Goal: Task Accomplishment & Management: Use online tool/utility

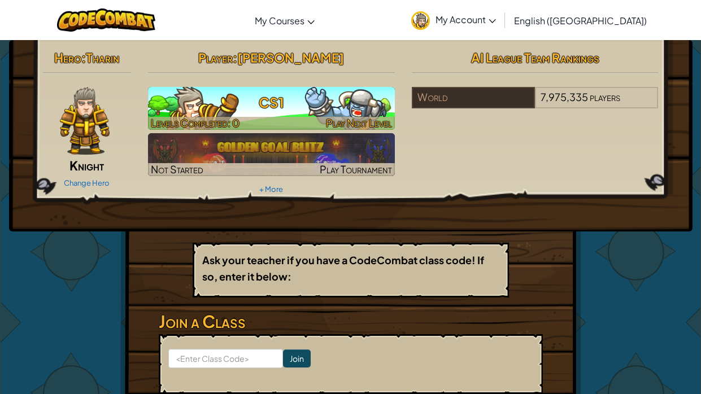
click at [382, 120] on span "Play Next Level" at bounding box center [359, 122] width 66 height 13
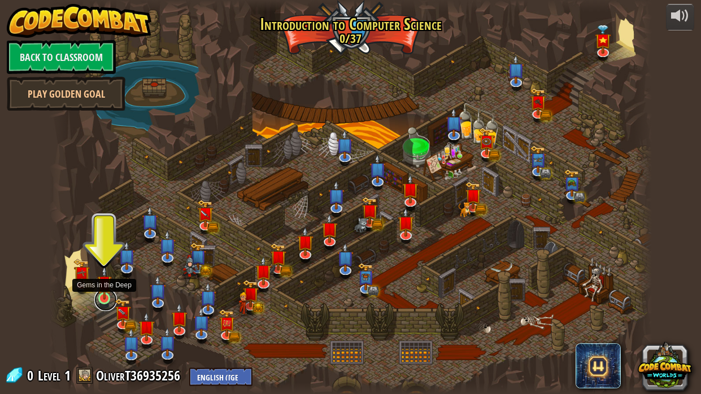
click at [104, 299] on link at bounding box center [105, 300] width 23 height 23
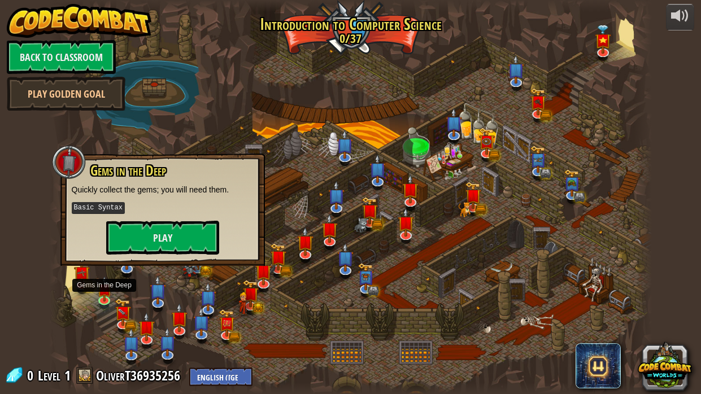
click at [304, 88] on div at bounding box center [350, 197] width 603 height 394
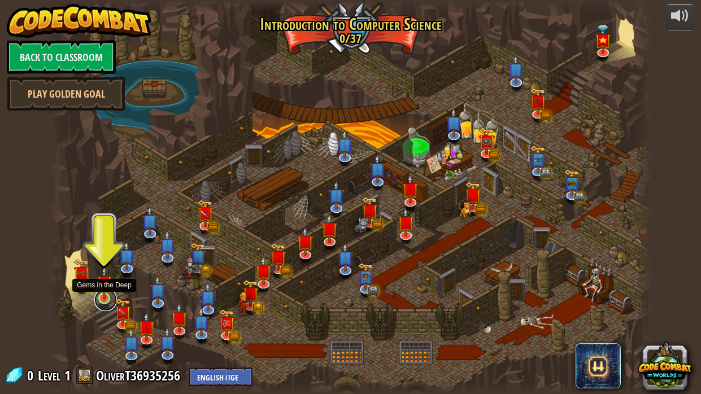
click at [104, 303] on link at bounding box center [105, 300] width 23 height 23
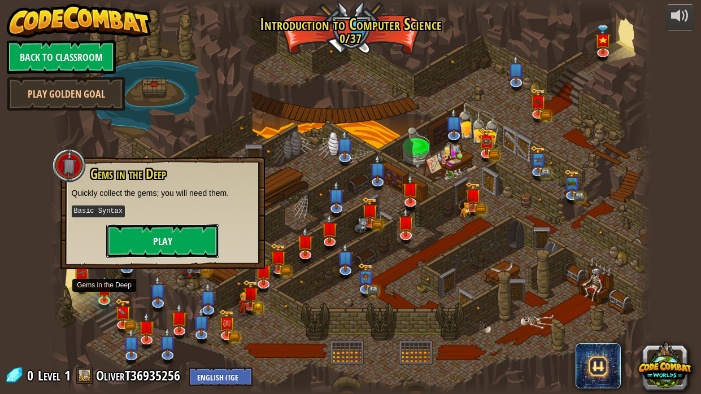
click at [134, 234] on button "Play" at bounding box center [162, 241] width 113 height 34
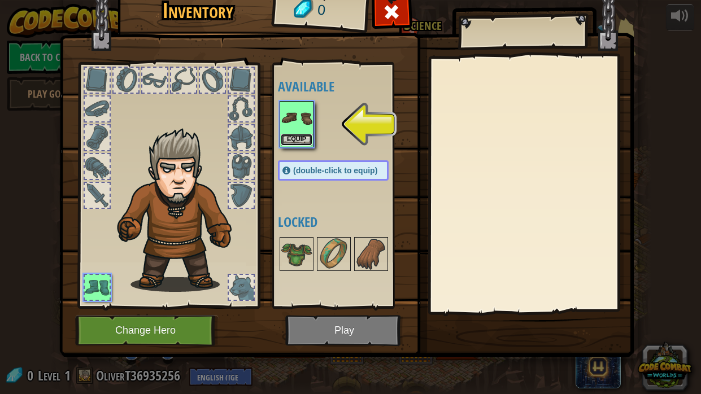
click at [300, 138] on button "Equip" at bounding box center [297, 140] width 32 height 12
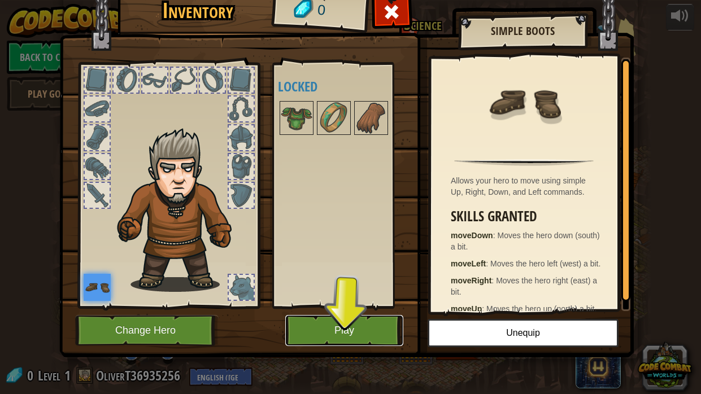
click at [348, 326] on button "Play" at bounding box center [344, 330] width 118 height 31
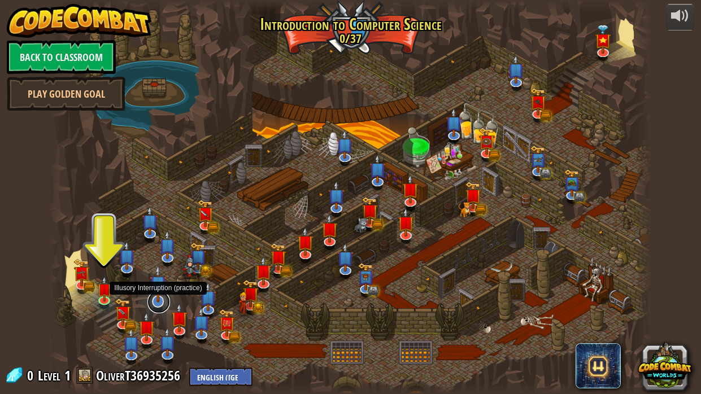
click at [156, 304] on link at bounding box center [158, 302] width 23 height 23
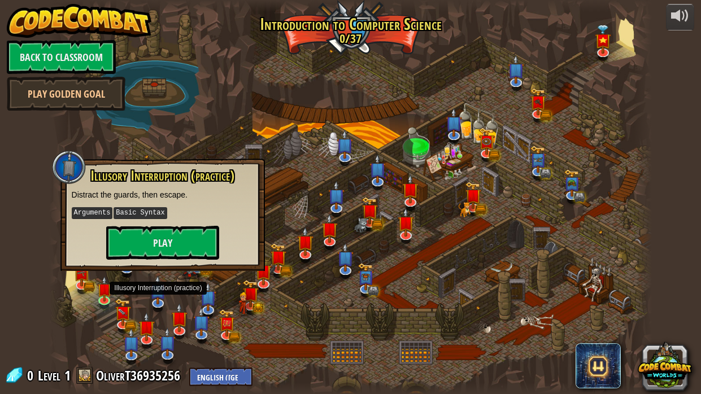
click at [245, 103] on div at bounding box center [350, 197] width 603 height 394
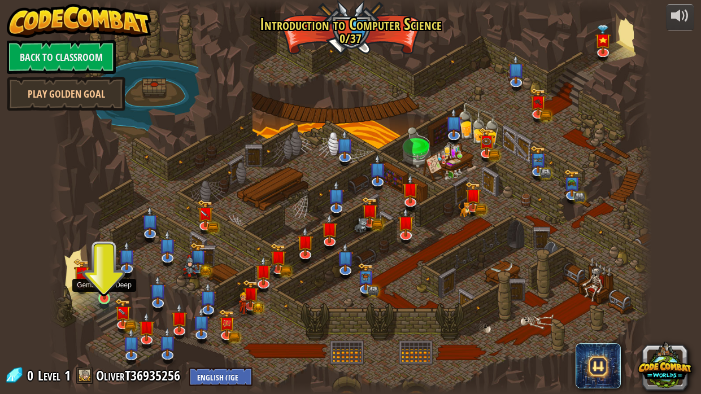
click at [104, 299] on img at bounding box center [104, 283] width 15 height 34
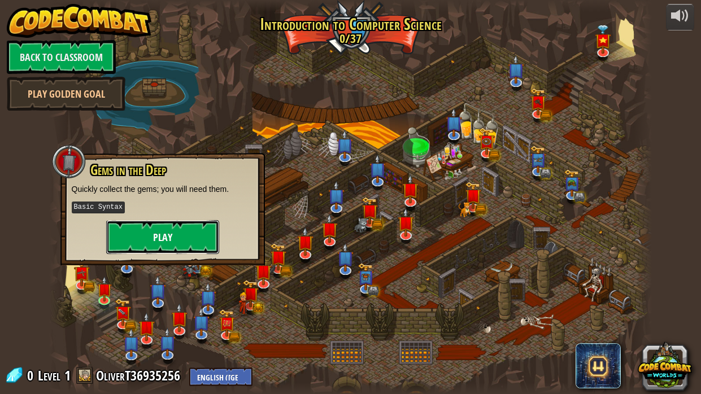
click at [173, 235] on button "Play" at bounding box center [162, 237] width 113 height 34
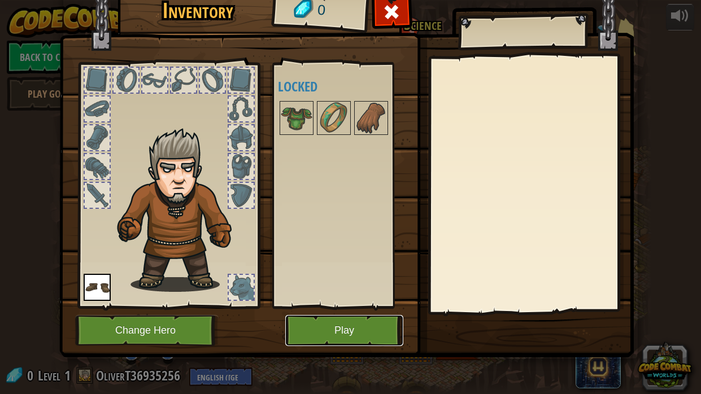
click at [329, 322] on button "Play" at bounding box center [344, 330] width 118 height 31
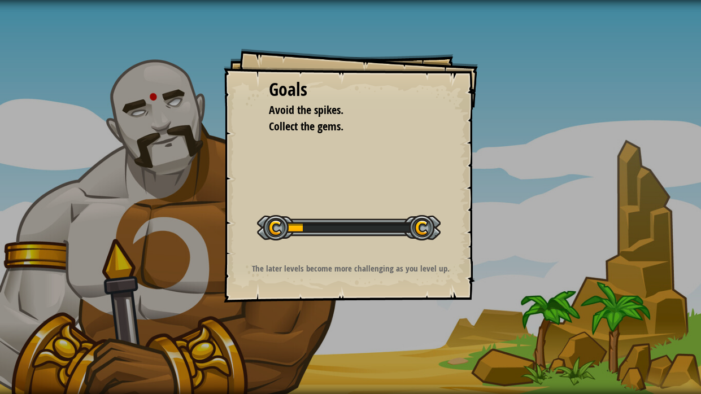
click at [279, 224] on div at bounding box center [349, 227] width 184 height 25
click at [345, 286] on div "Goals Avoid the spikes. Collect the gems. Start Level Error loading from server…" at bounding box center [351, 176] width 254 height 254
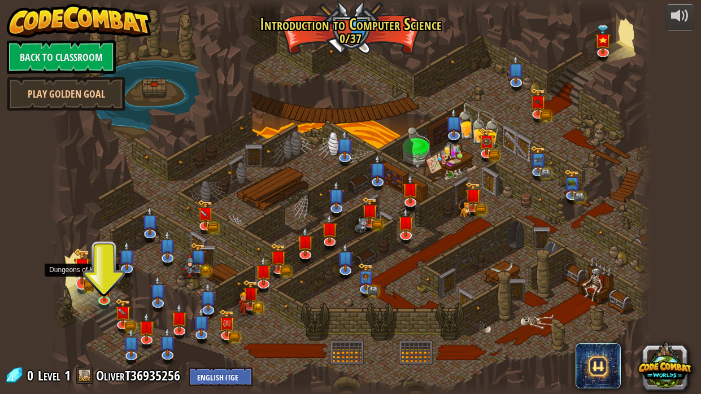
click at [81, 281] on img at bounding box center [81, 266] width 16 height 37
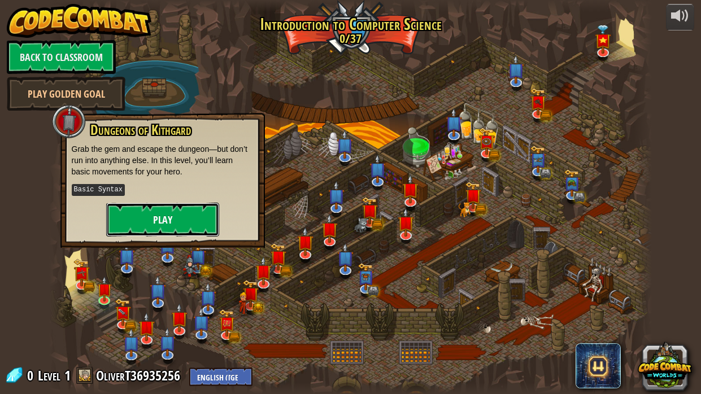
click at [205, 214] on button "Play" at bounding box center [162, 220] width 113 height 34
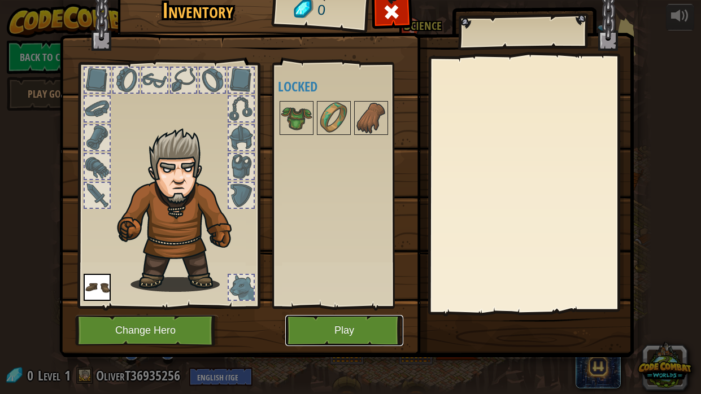
click at [326, 329] on button "Play" at bounding box center [344, 330] width 118 height 31
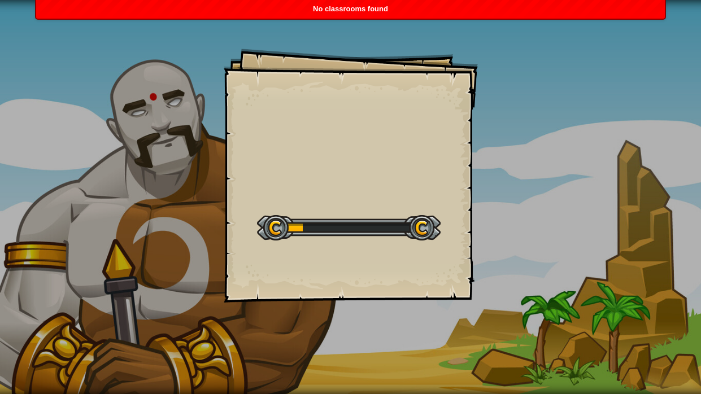
click at [368, 5] on span "No classrooms found" at bounding box center [350, 9] width 75 height 8
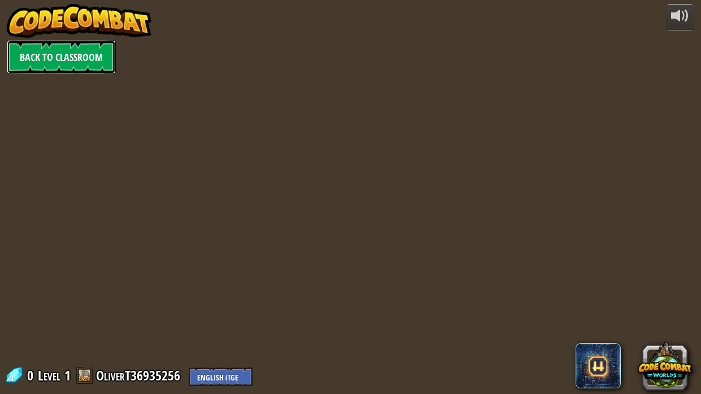
click at [90, 56] on link "Back to Classroom" at bounding box center [61, 57] width 109 height 34
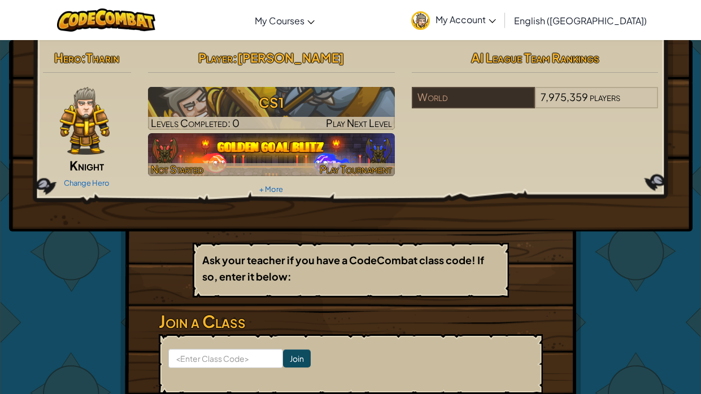
click at [334, 163] on span "Play Tournament" at bounding box center [356, 169] width 72 height 13
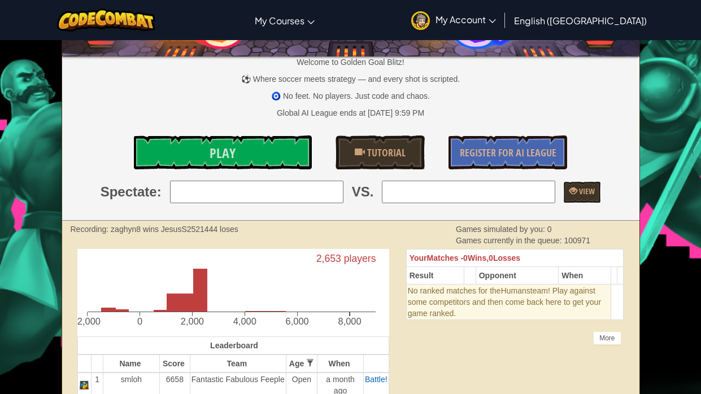
scroll to position [80, 0]
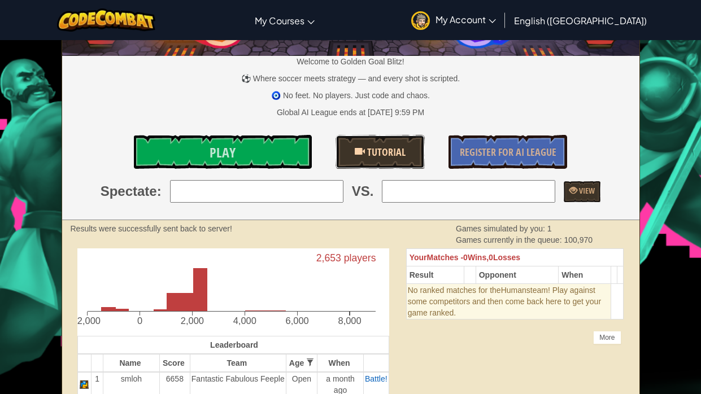
click at [355, 165] on link "Tutorial" at bounding box center [379, 152] width 89 height 34
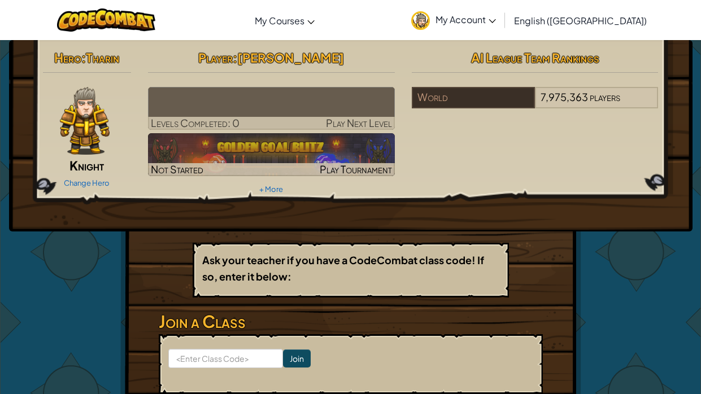
click at [359, 123] on span "Play Next Level" at bounding box center [359, 122] width 66 height 13
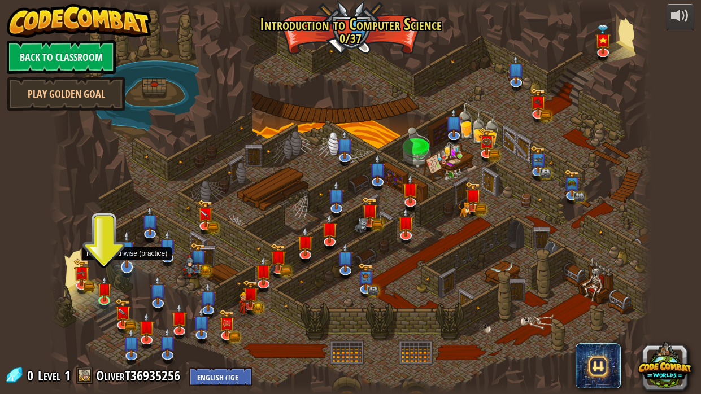
click at [131, 265] on img at bounding box center [127, 249] width 16 height 38
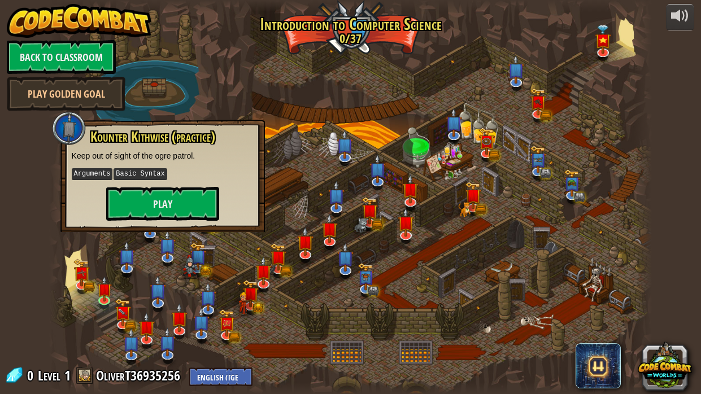
click at [269, 97] on div at bounding box center [350, 197] width 603 height 394
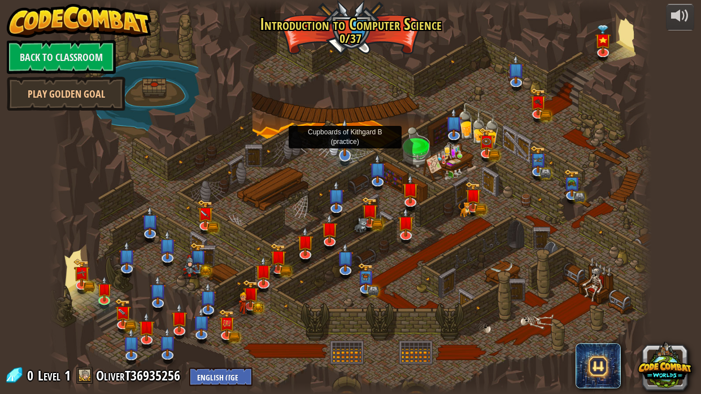
click at [341, 155] on img at bounding box center [345, 138] width 16 height 38
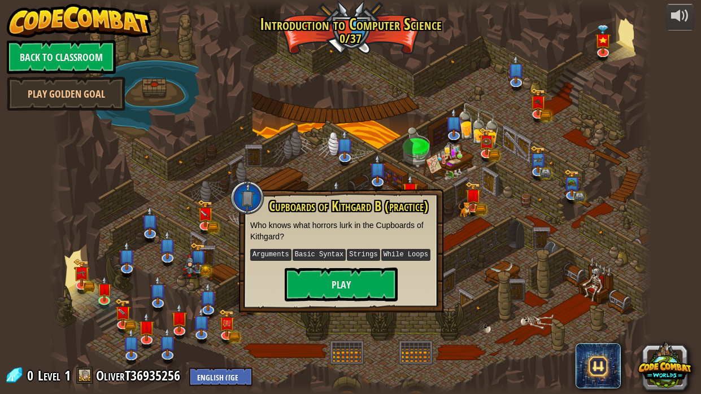
click at [392, 72] on div at bounding box center [350, 197] width 603 height 394
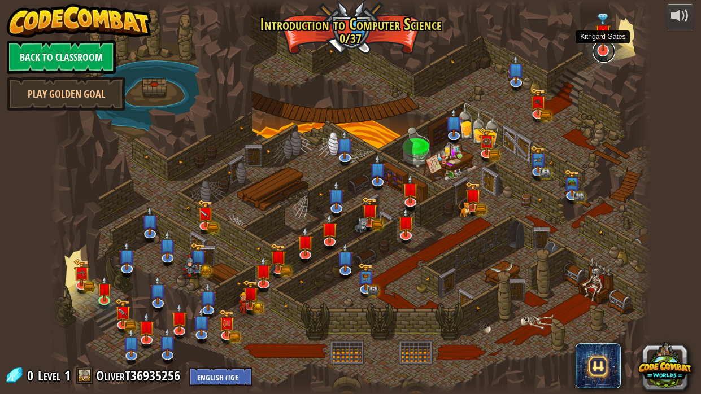
click at [602, 54] on link at bounding box center [603, 51] width 23 height 23
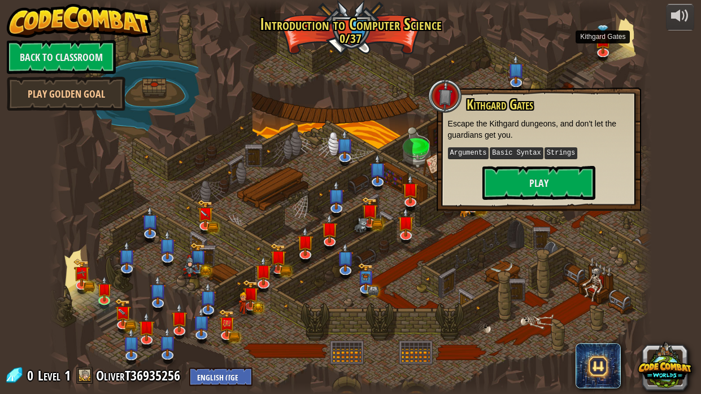
click at [549, 38] on div at bounding box center [350, 197] width 603 height 394
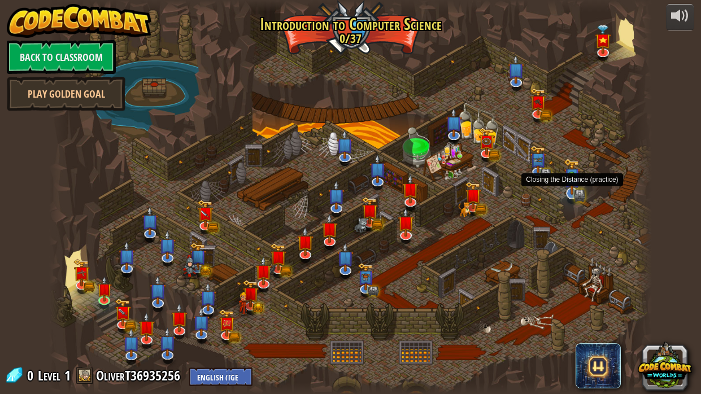
click at [573, 186] on img at bounding box center [572, 176] width 16 height 37
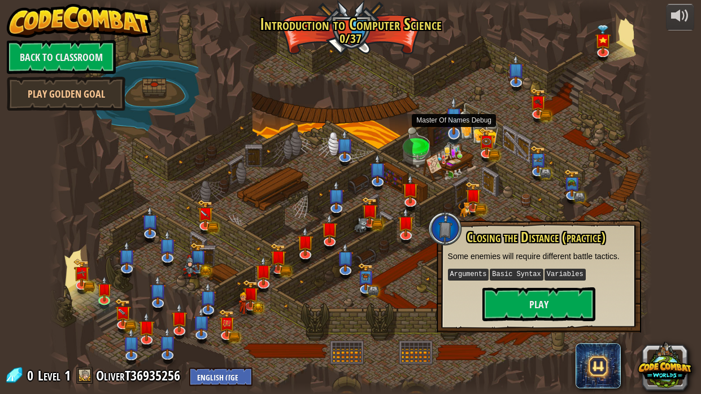
click at [451, 132] on img at bounding box center [454, 116] width 16 height 38
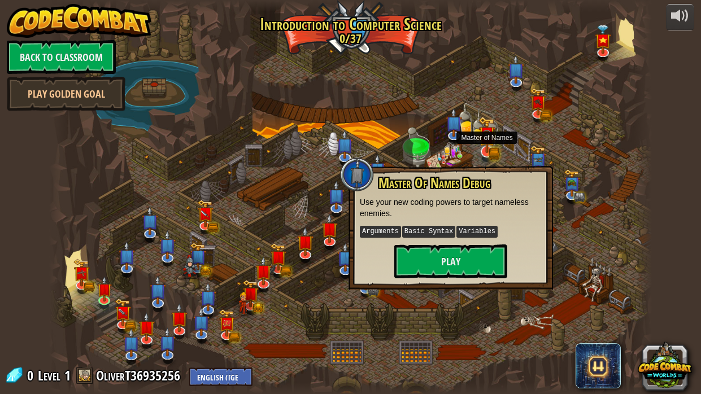
click at [489, 149] on img at bounding box center [486, 134] width 16 height 37
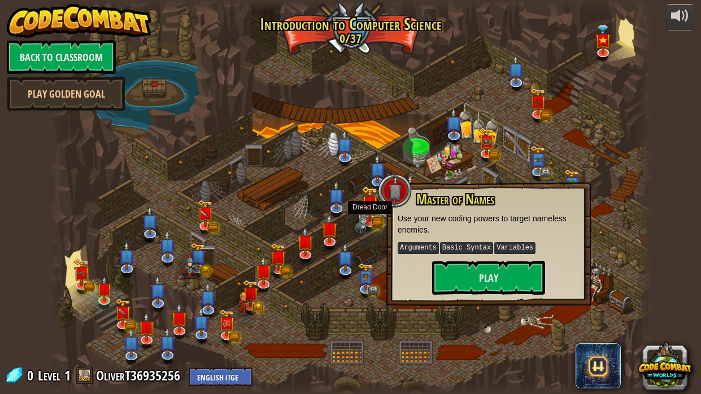
click at [368, 221] on img at bounding box center [369, 204] width 16 height 37
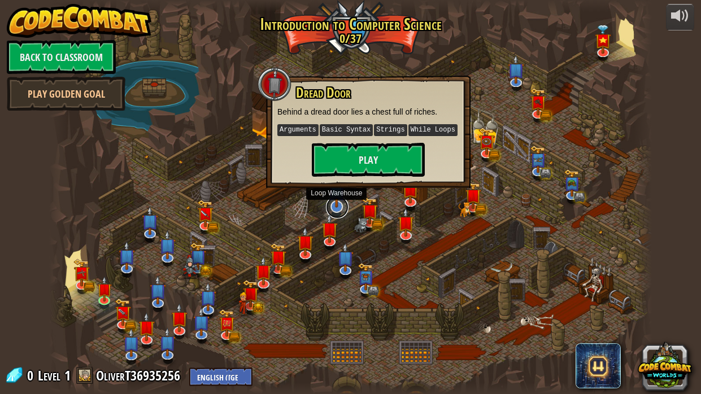
click at [330, 208] on link at bounding box center [337, 207] width 23 height 23
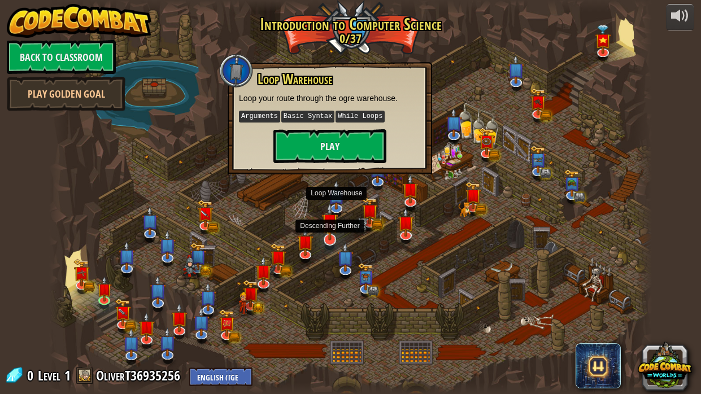
click at [325, 238] on img at bounding box center [329, 222] width 16 height 38
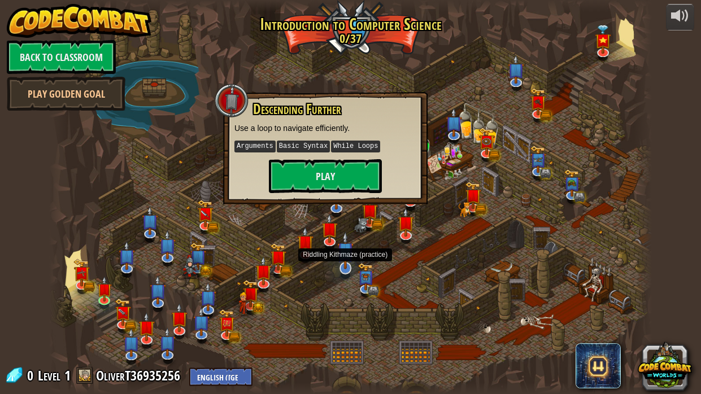
click at [343, 259] on img at bounding box center [345, 251] width 16 height 38
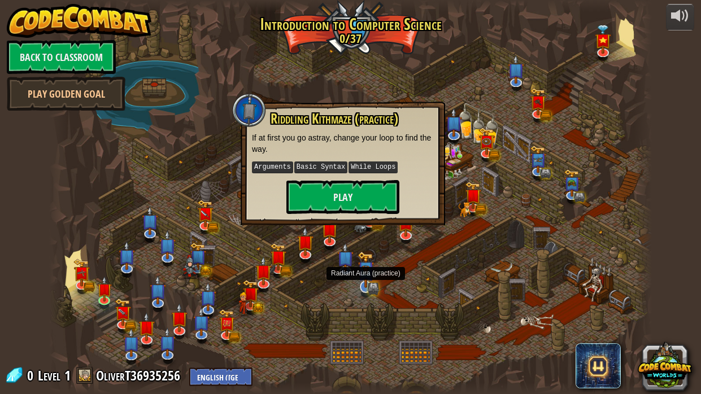
click at [368, 280] on img at bounding box center [366, 269] width 16 height 37
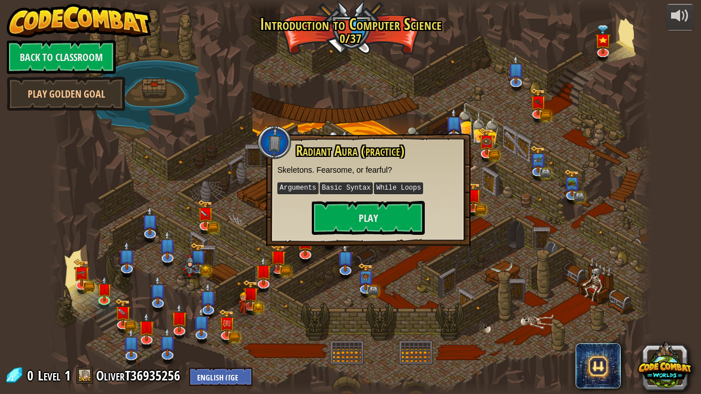
click at [289, 263] on div at bounding box center [350, 197] width 603 height 394
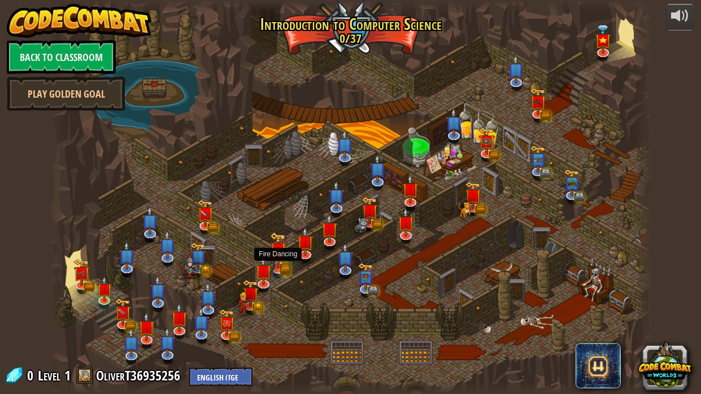
click at [282, 261] on img at bounding box center [278, 250] width 16 height 37
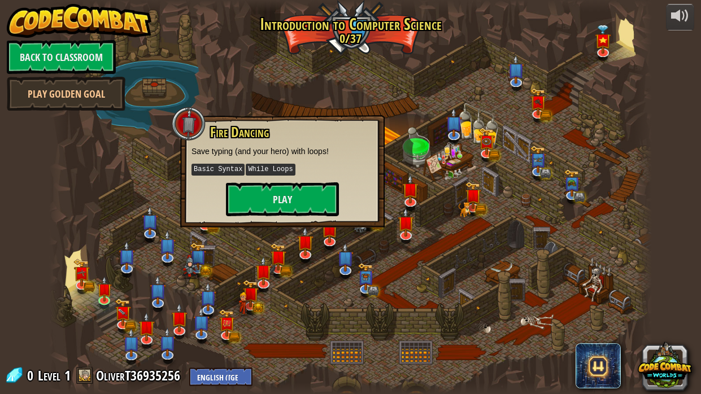
click at [245, 254] on div at bounding box center [350, 197] width 603 height 394
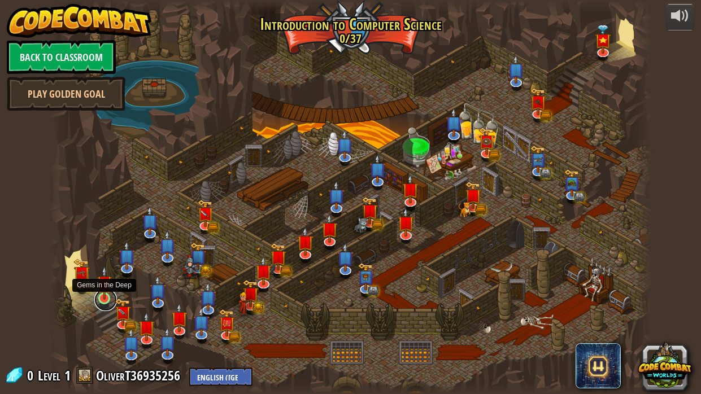
click at [98, 299] on link at bounding box center [105, 300] width 23 height 23
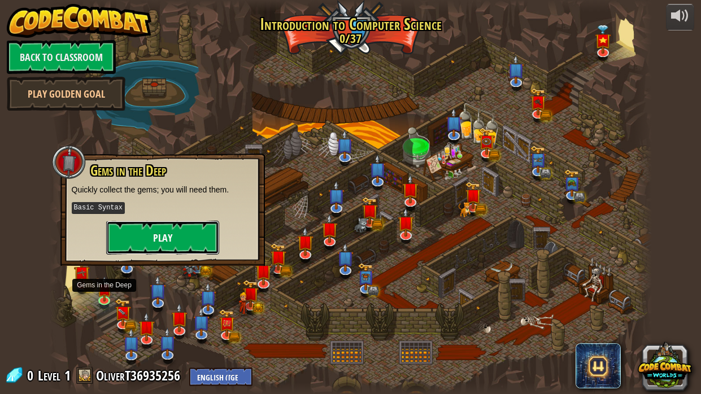
click at [193, 233] on button "Play" at bounding box center [162, 238] width 113 height 34
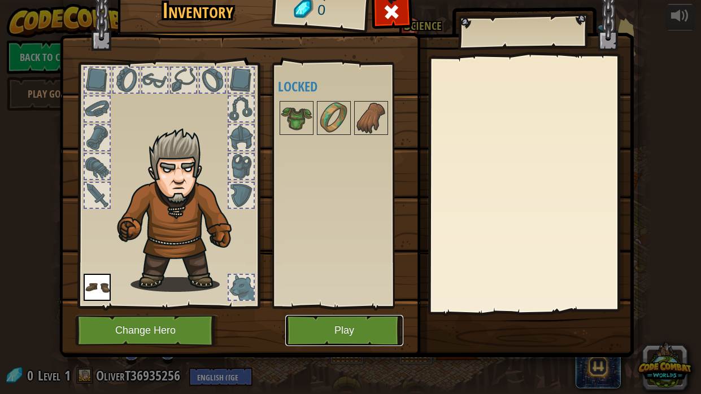
click at [344, 332] on button "Play" at bounding box center [344, 330] width 118 height 31
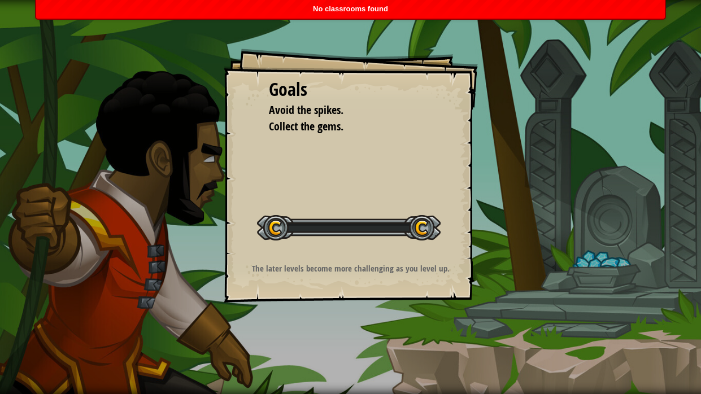
click at [345, 332] on div "Goals Avoid the spikes. Collect the gems. Start Level Error loading from server…" at bounding box center [350, 197] width 701 height 394
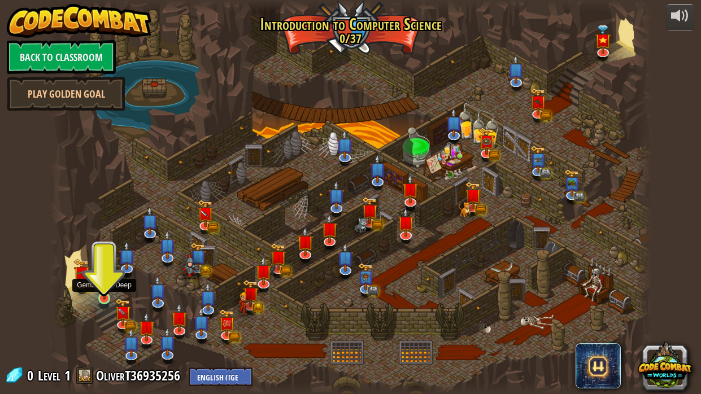
click at [103, 295] on img at bounding box center [104, 283] width 15 height 34
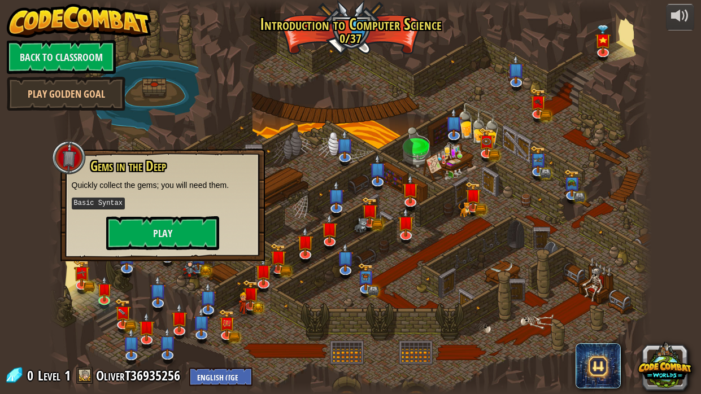
click at [93, 204] on kbd "Basic Syntax" at bounding box center [98, 204] width 53 height 12
click at [217, 237] on button "Play" at bounding box center [162, 233] width 113 height 34
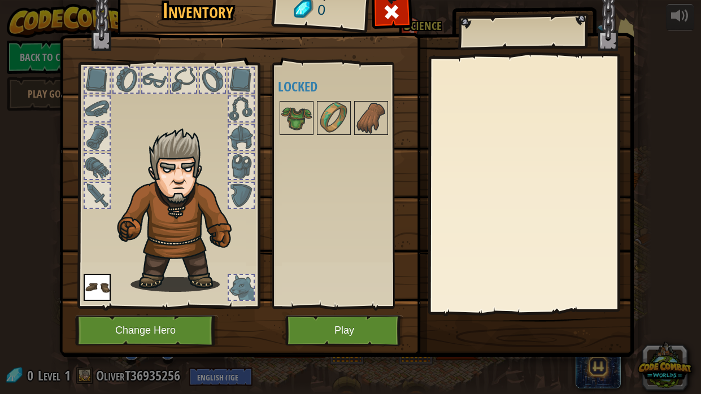
click at [245, 191] on div at bounding box center [241, 195] width 25 height 25
click at [238, 173] on div at bounding box center [241, 166] width 25 height 25
click at [303, 120] on img at bounding box center [297, 118] width 32 height 32
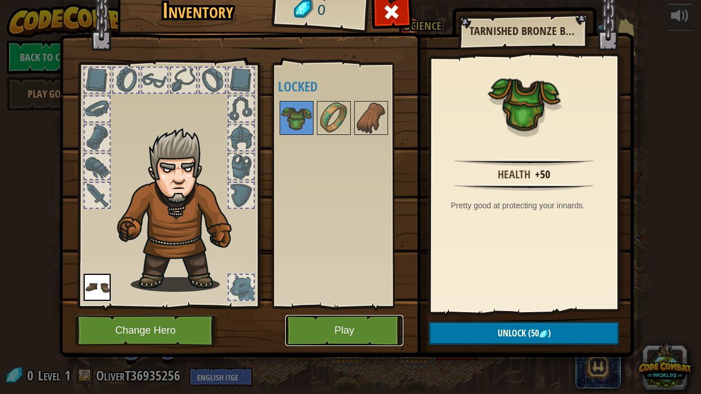
click at [351, 340] on button "Play" at bounding box center [344, 330] width 118 height 31
